Goal: Information Seeking & Learning: Learn about a topic

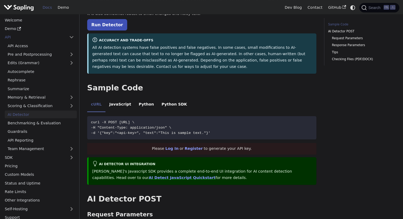
click at [108, 105] on li "JavaScript" at bounding box center [120, 105] width 29 height 15
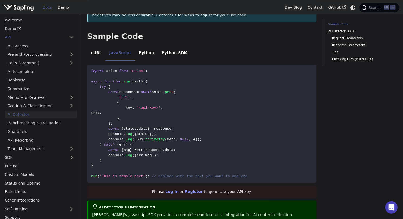
scroll to position [126, 0]
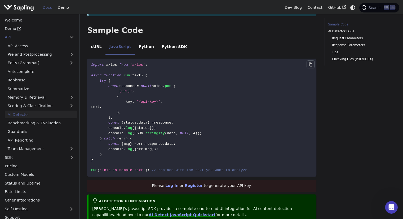
click at [314, 62] on button "Copy code to clipboard" at bounding box center [311, 64] width 8 height 8
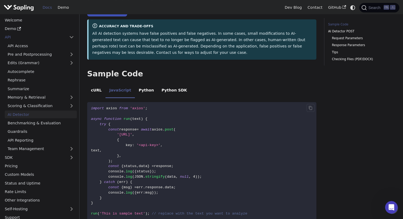
scroll to position [82, 0]
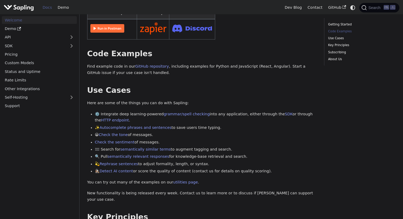
scroll to position [138, 0]
click at [46, 36] on link "API" at bounding box center [34, 37] width 64 height 8
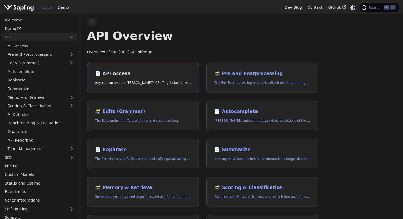
click at [133, 78] on link "📄️ API Access Anyone can test out Sapling's API. To get started with the API, s…" at bounding box center [143, 78] width 112 height 30
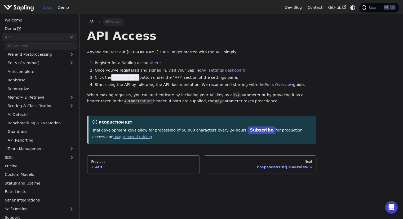
click at [14, 35] on link "API" at bounding box center [34, 37] width 64 height 8
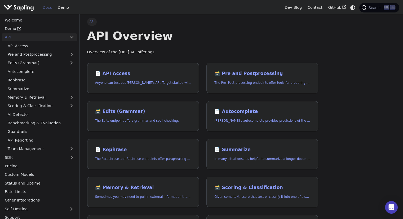
scroll to position [138, 0]
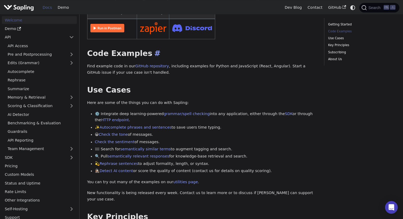
click at [126, 58] on h2 "Code Examples ​" at bounding box center [201, 54] width 229 height 10
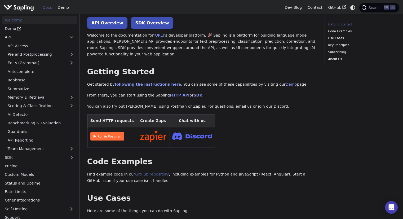
scroll to position [0, 0]
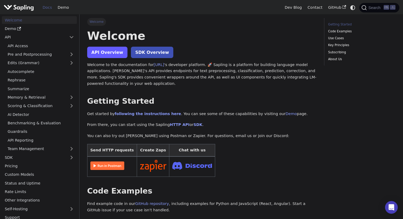
click at [111, 55] on link "API Overview" at bounding box center [107, 52] width 40 height 11
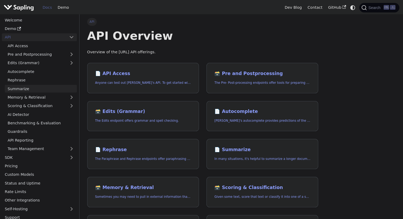
scroll to position [4, 0]
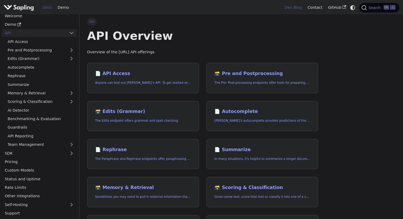
click at [295, 5] on link "Dev Blog" at bounding box center [293, 7] width 23 height 8
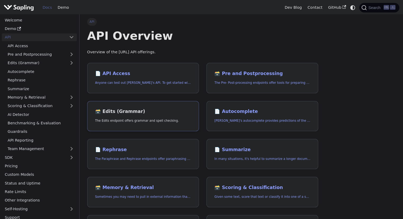
click at [140, 102] on link "🗃️ Edits (Grammar) The Edits endpoint offers grammar and spell checking." at bounding box center [143, 116] width 112 height 30
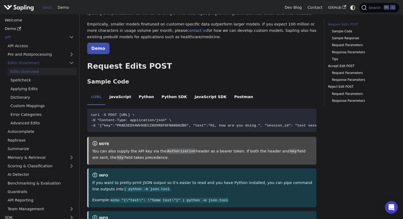
scroll to position [69, 0]
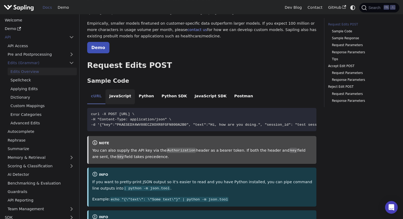
click at [116, 94] on li "JavaScript" at bounding box center [120, 96] width 29 height 15
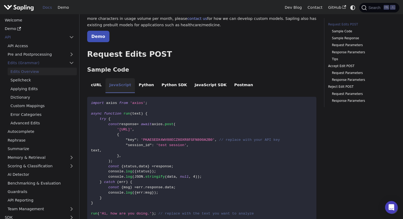
scroll to position [80, 0]
click at [27, 81] on link "Spellcheck" at bounding box center [42, 80] width 69 height 8
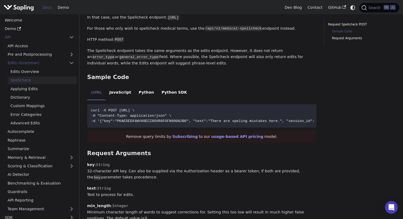
scroll to position [229, 0]
click at [116, 97] on li "JavaScript" at bounding box center [120, 92] width 29 height 15
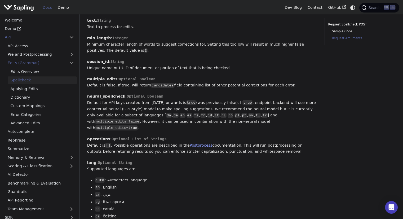
scroll to position [496, 0]
click at [44, 91] on link "Applying Edits" at bounding box center [42, 89] width 69 height 8
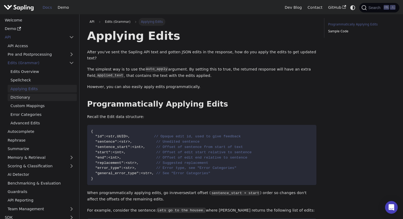
click at [40, 98] on link "Dictionary" at bounding box center [42, 98] width 69 height 8
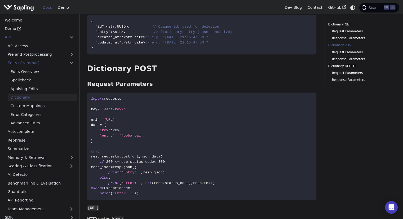
scroll to position [259, 0]
click at [37, 106] on link "Custom Mappings" at bounding box center [42, 106] width 69 height 8
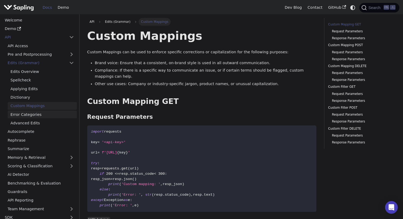
click at [32, 115] on link "Error Categories" at bounding box center [42, 115] width 69 height 8
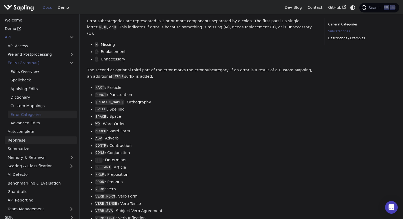
scroll to position [165, 0]
click at [42, 123] on link "Advanced Edits" at bounding box center [42, 123] width 69 height 8
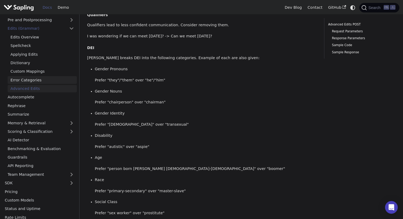
scroll to position [37, 0]
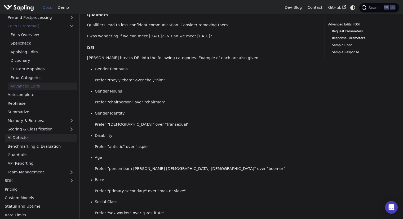
click at [26, 137] on link "AI Detector" at bounding box center [41, 138] width 72 height 8
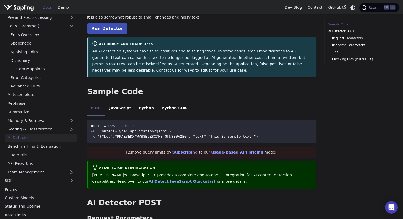
scroll to position [67, 0]
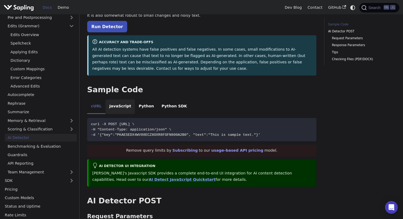
click at [120, 106] on li "JavaScript" at bounding box center [120, 106] width 29 height 15
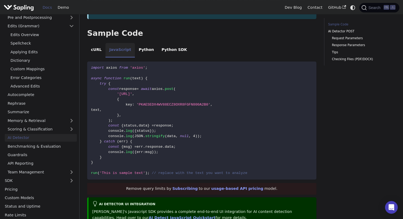
scroll to position [124, 0]
click at [274, 79] on code "import axios from 'axios' ; async function run ( text ) { try { const response …" at bounding box center [201, 120] width 229 height 118
click at [201, 44] on ul "cURL JavaScript Python Python SDK" at bounding box center [201, 49] width 229 height 15
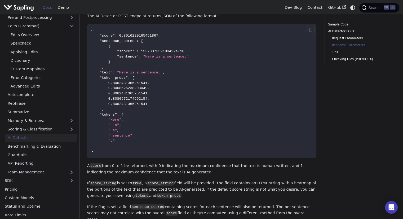
scroll to position [575, 0]
